Goal: Navigation & Orientation: Go to known website

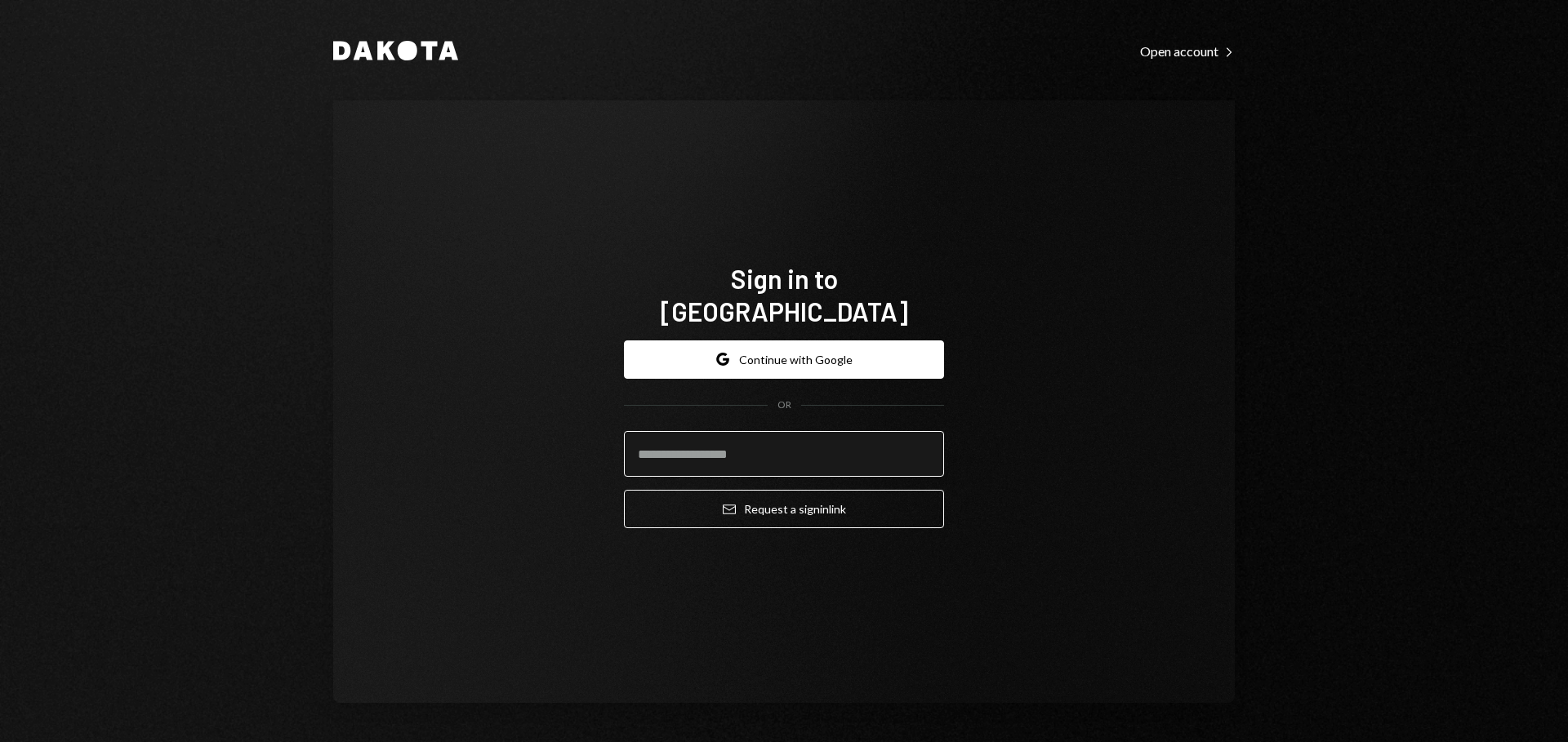
click at [829, 445] on input "email" at bounding box center [784, 454] width 320 height 45
type input "**********"
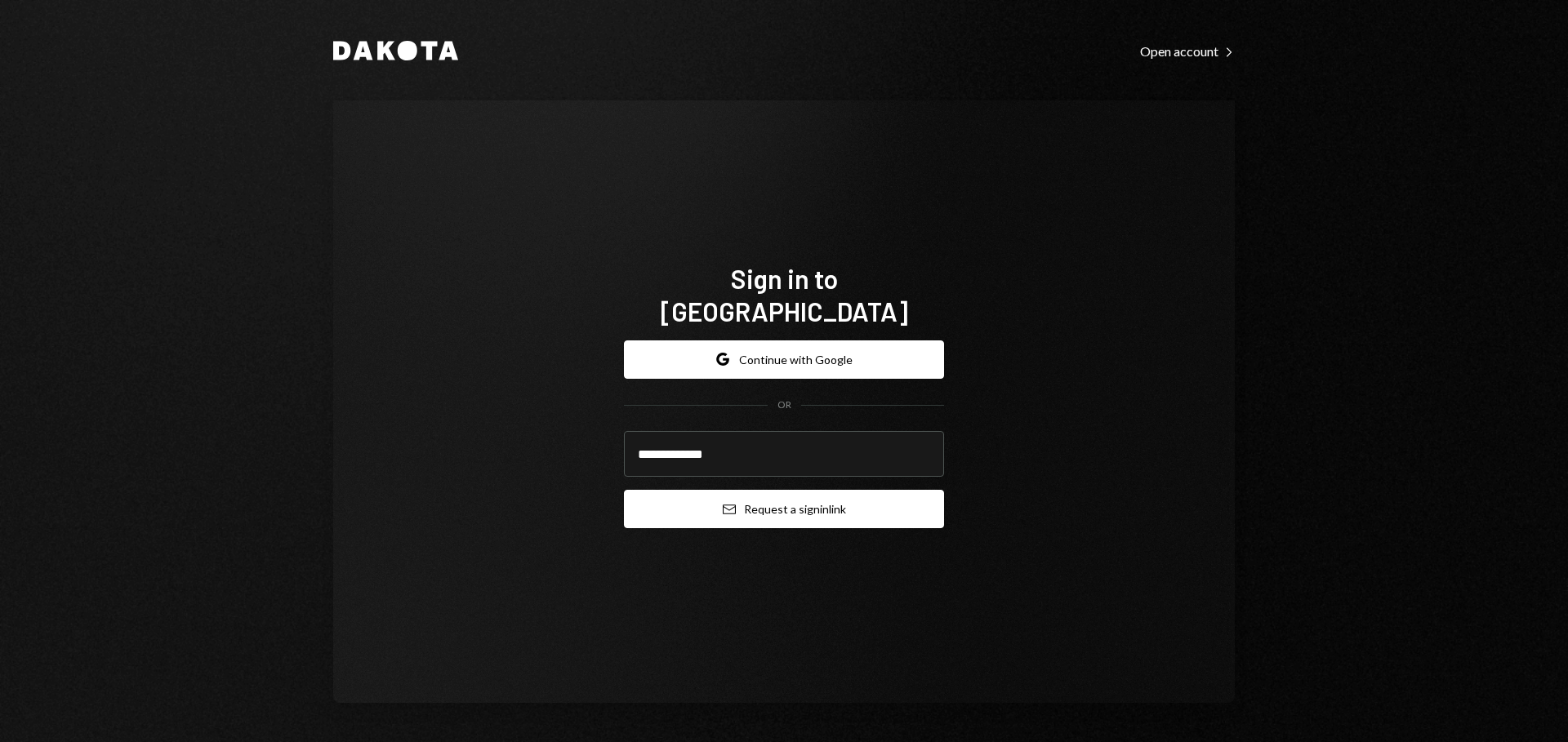
click at [816, 490] on button "Email Request a sign in link" at bounding box center [784, 509] width 320 height 39
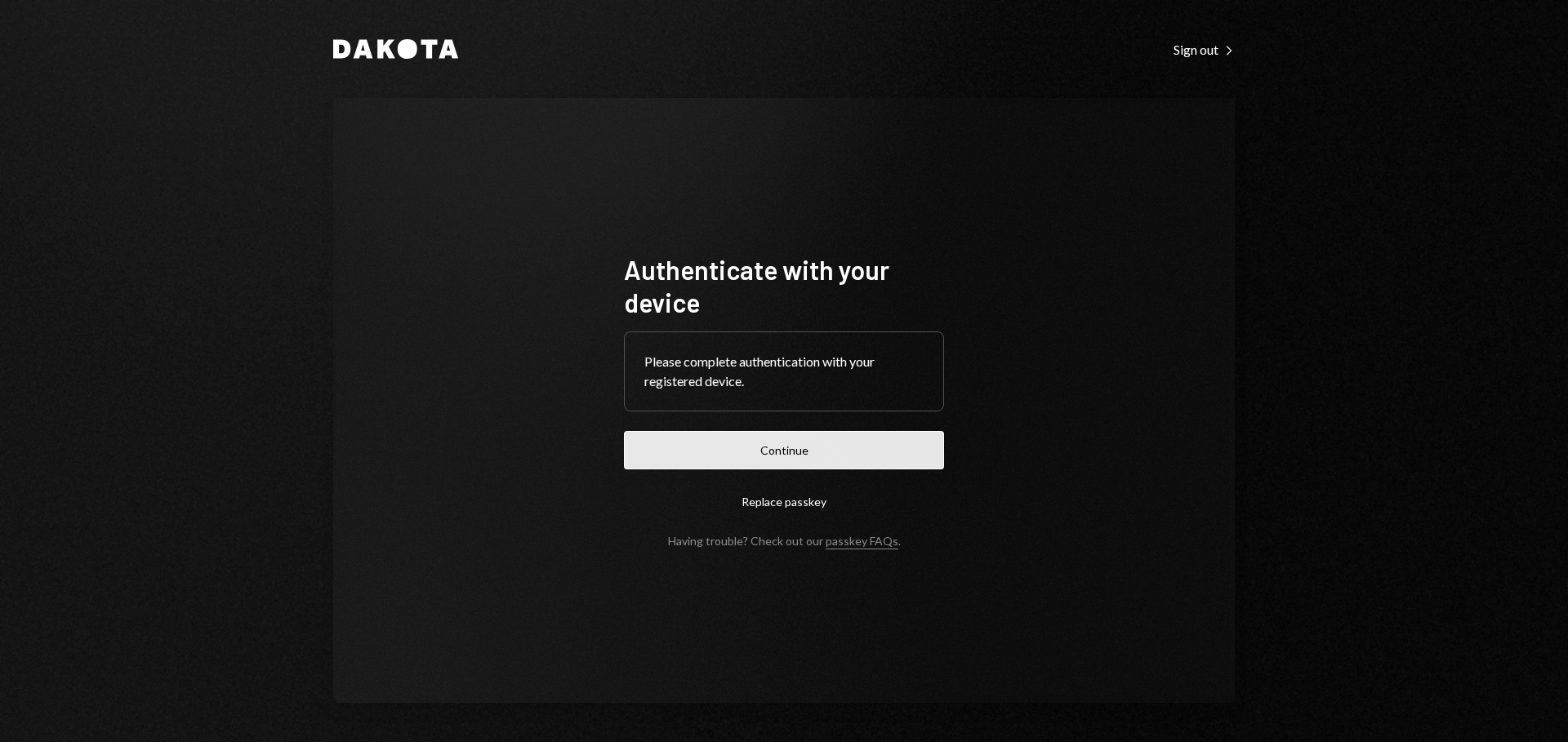
click at [813, 454] on button "Continue" at bounding box center [784, 450] width 320 height 39
